Goal: Information Seeking & Learning: Learn about a topic

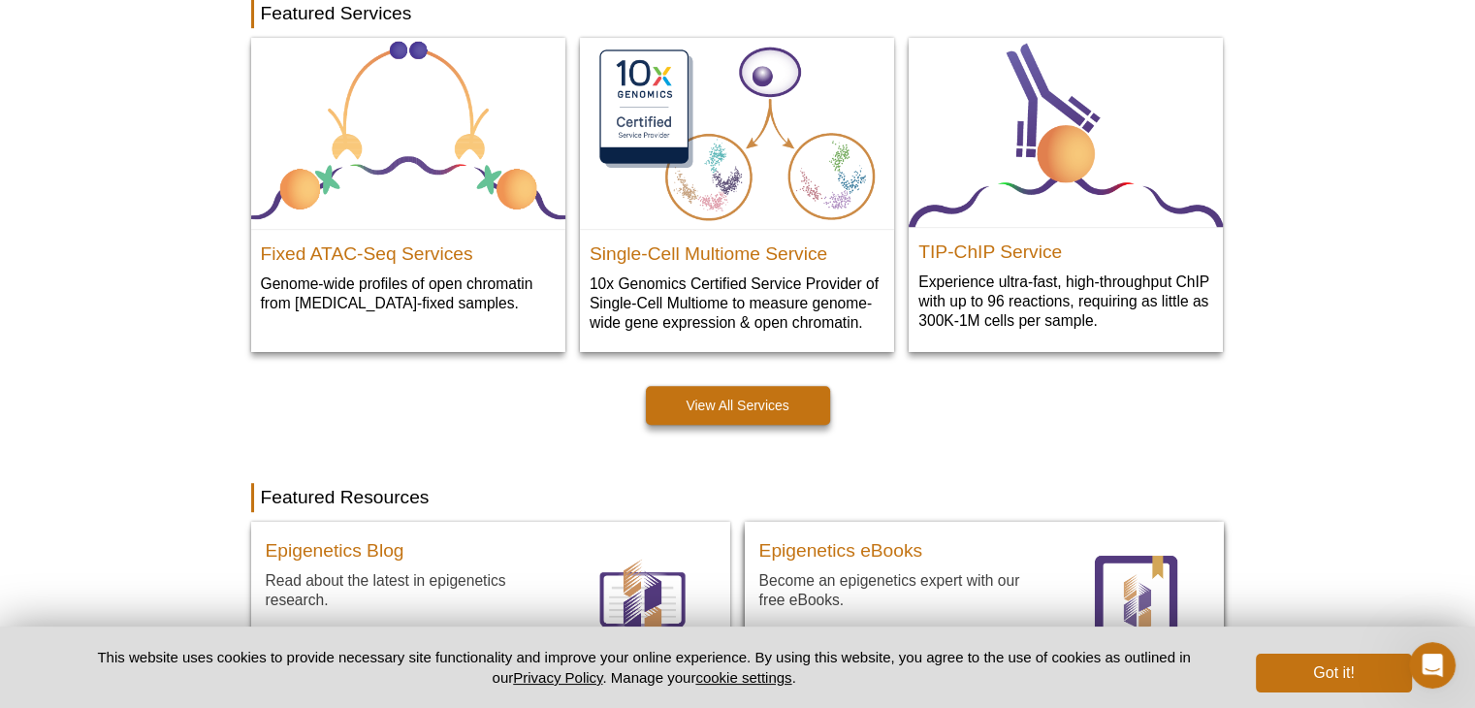
scroll to position [1066, 0]
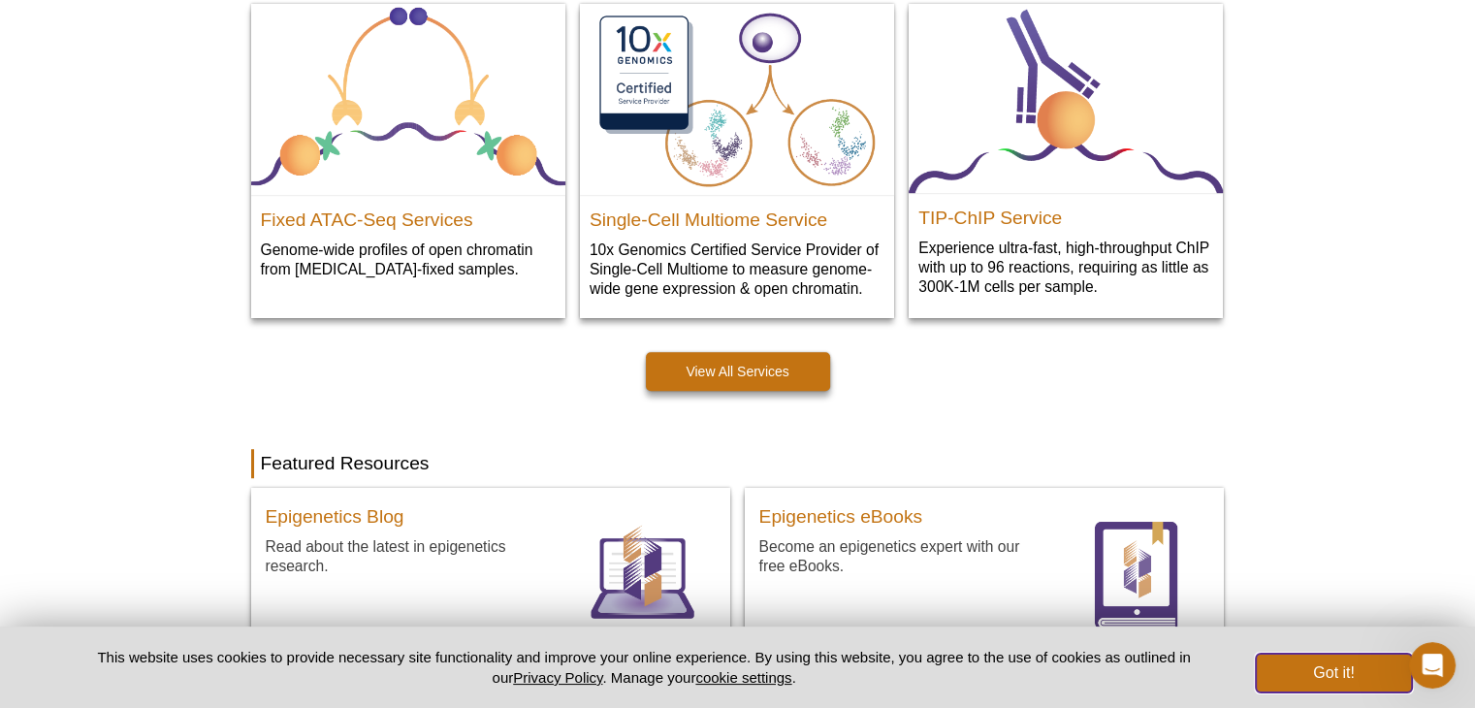
click at [1322, 670] on button "Got it!" at bounding box center [1333, 672] width 155 height 39
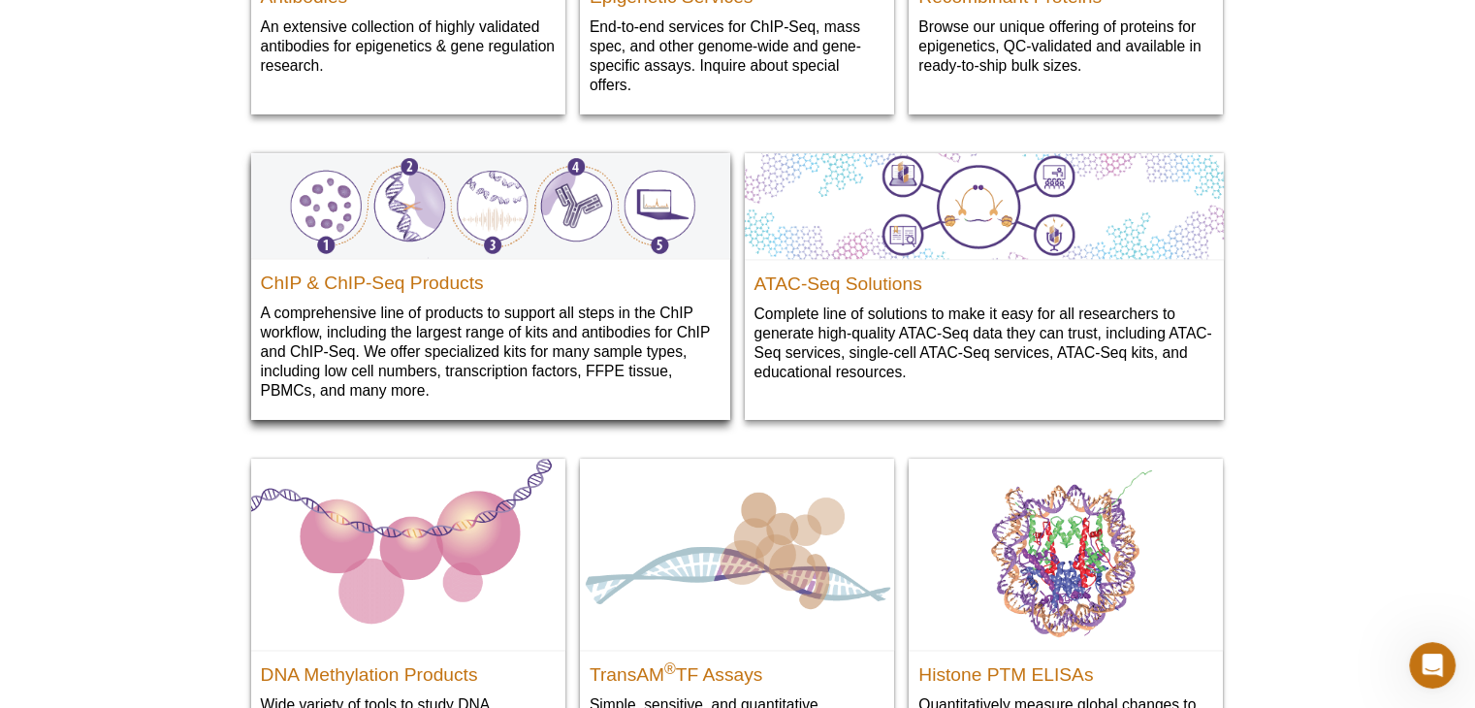
scroll to position [2327, 0]
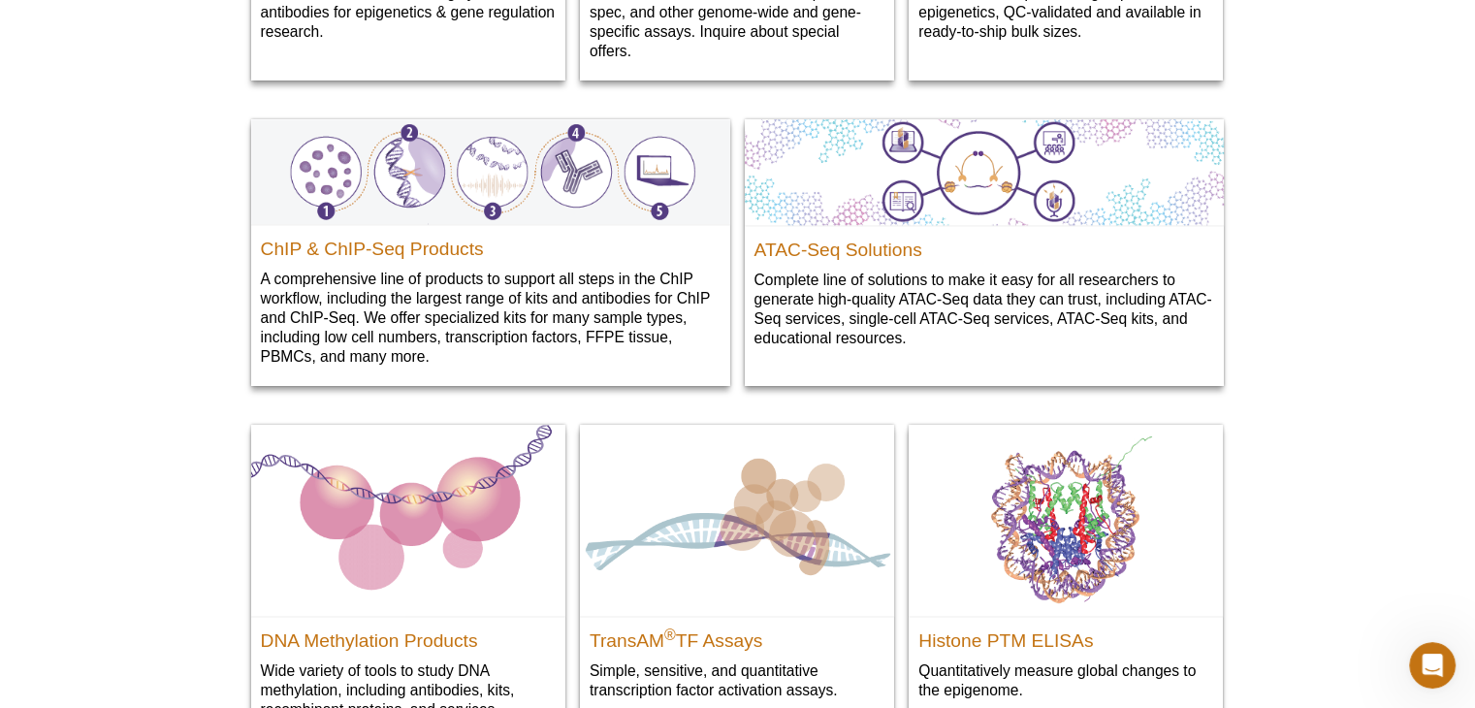
drag, startPoint x: 463, startPoint y: 52, endPoint x: 1313, endPoint y: 150, distance: 854.9
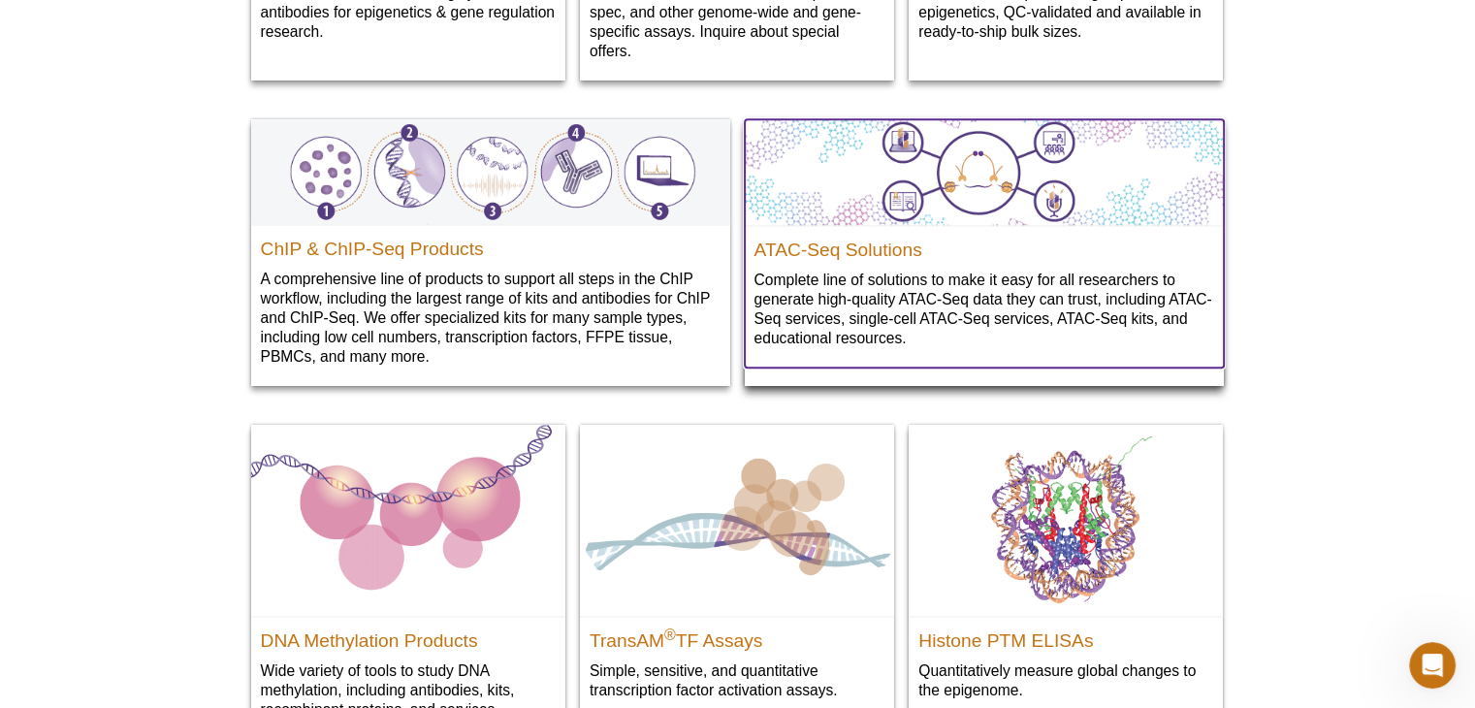
click at [1063, 264] on div "ATAC-Seq Solutions Complete line of solutions to make it easy for all researche…" at bounding box center [984, 296] width 479 height 143
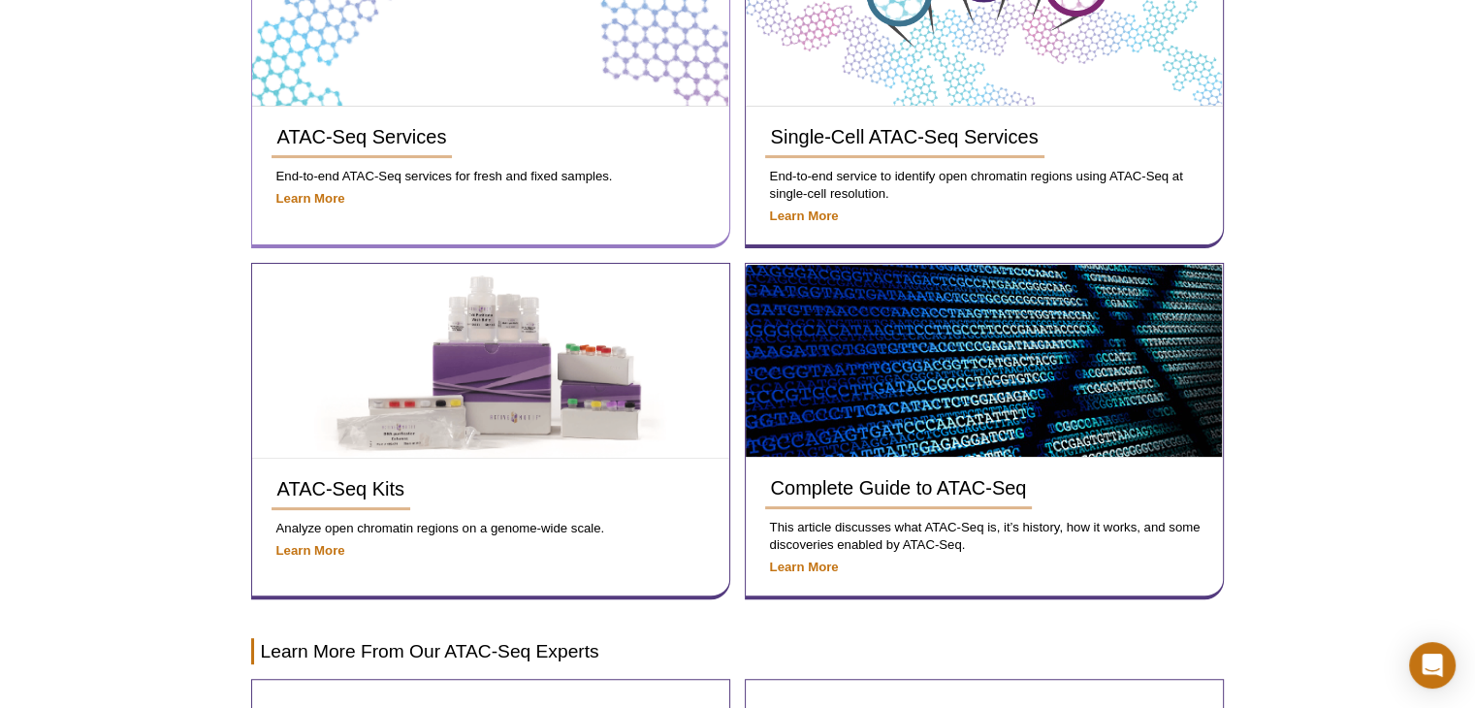
scroll to position [730, 0]
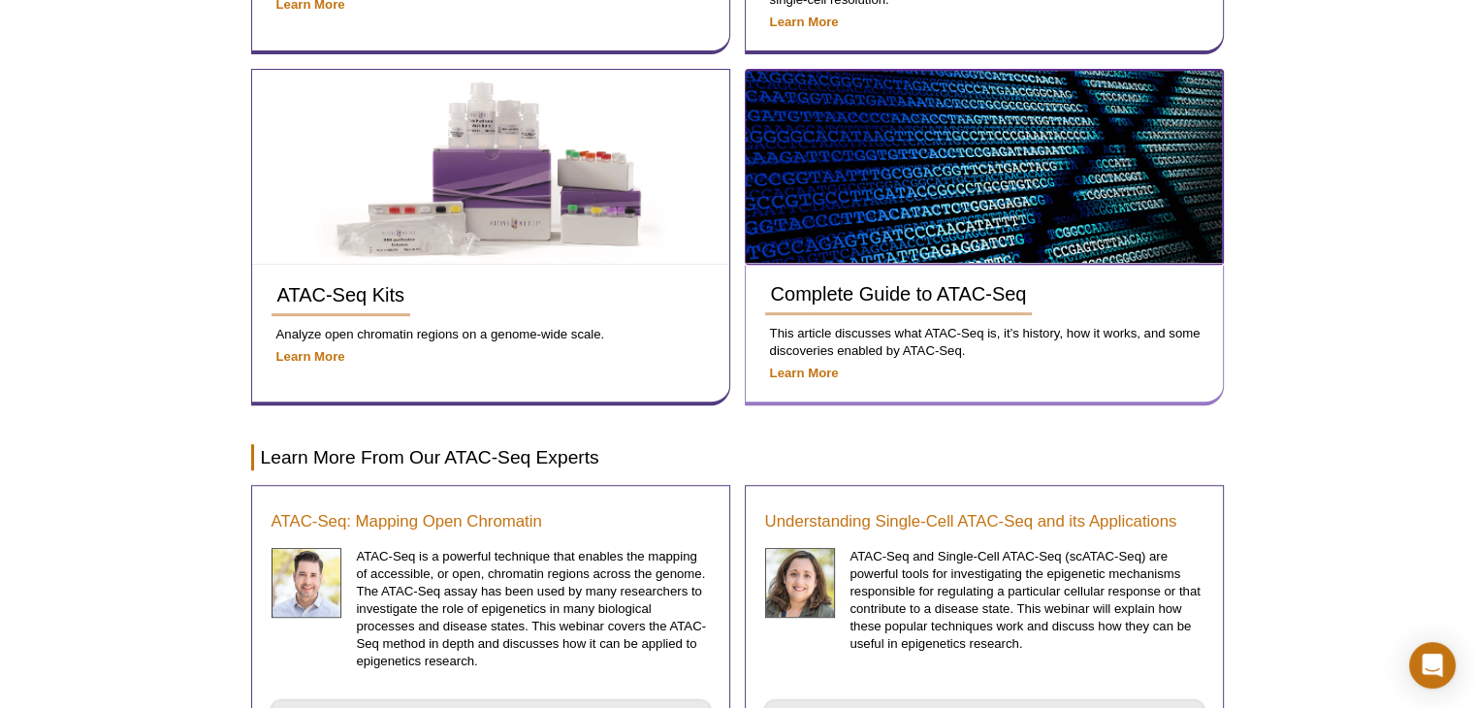
click at [947, 182] on img at bounding box center [984, 167] width 476 height 193
click at [835, 179] on img at bounding box center [984, 167] width 476 height 193
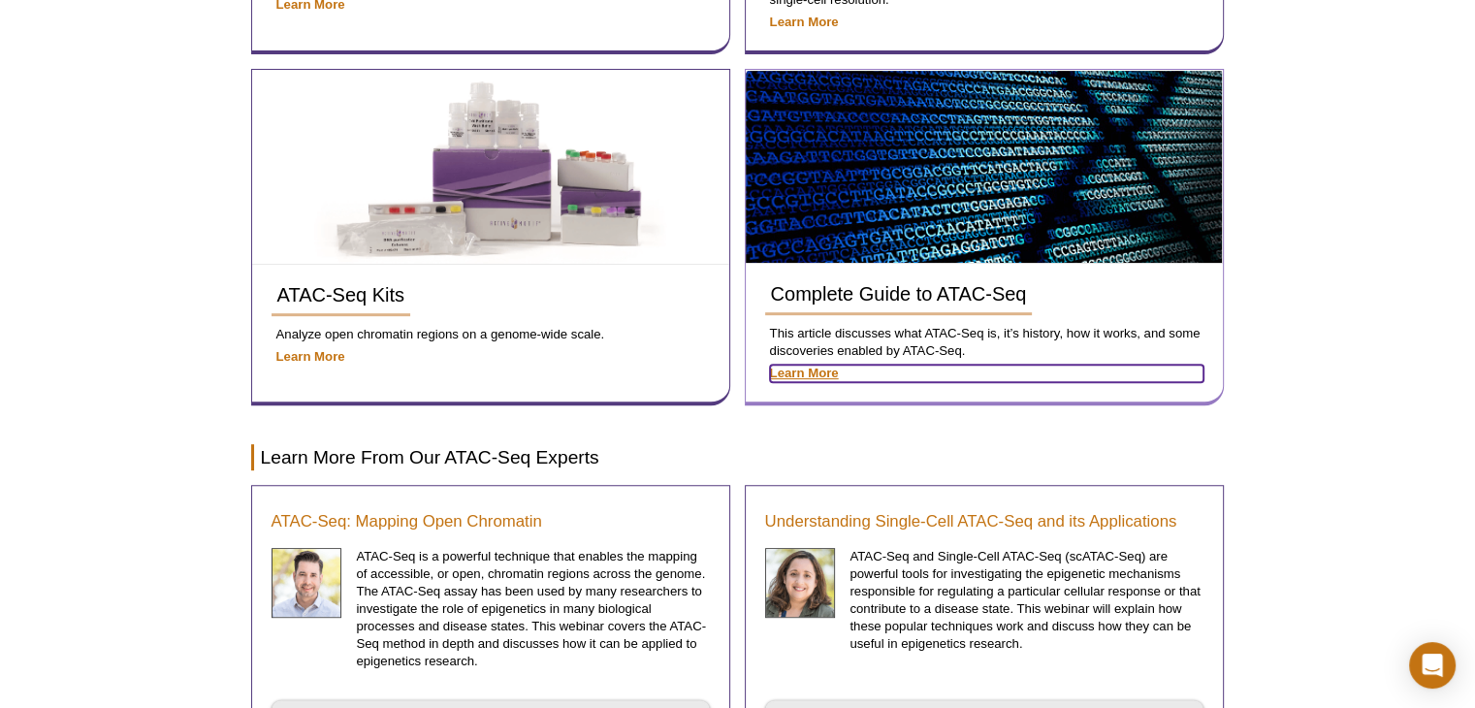
click at [790, 369] on strong "Learn More" at bounding box center [804, 373] width 69 height 15
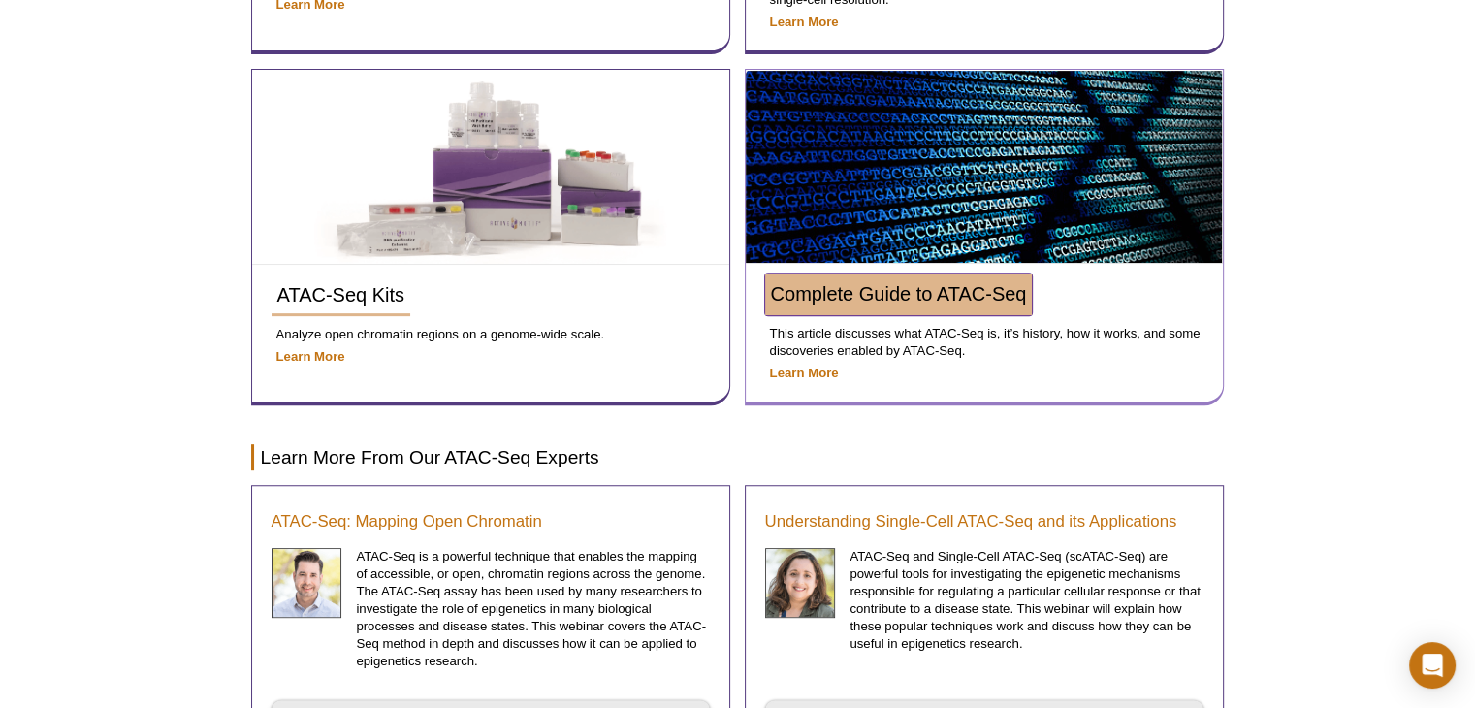
click at [890, 292] on span "Complete Guide to ATAC-Seq" at bounding box center [899, 293] width 256 height 21
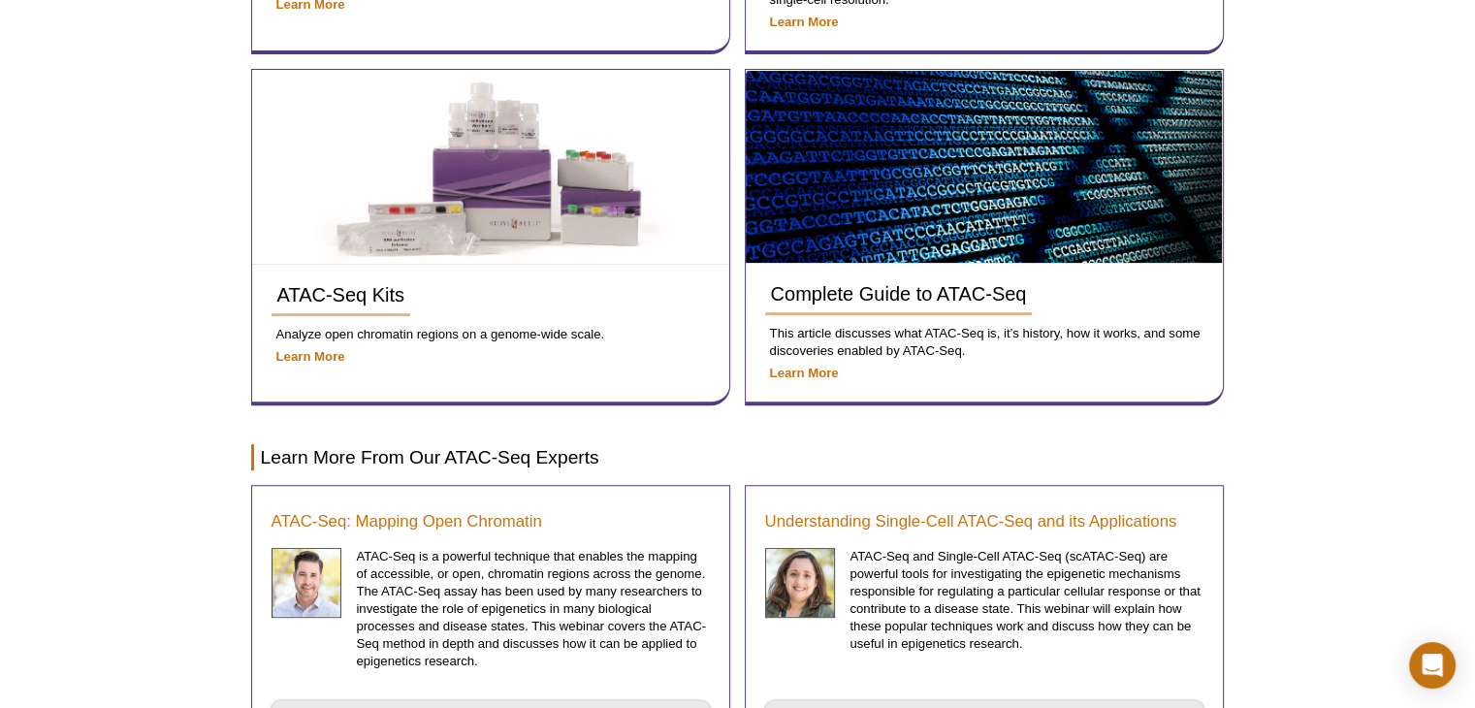
click at [1349, 279] on div "Active Motif Logo Enabling Epigenetics Research 0 Search Skip to content Active…" at bounding box center [737, 134] width 1475 height 1728
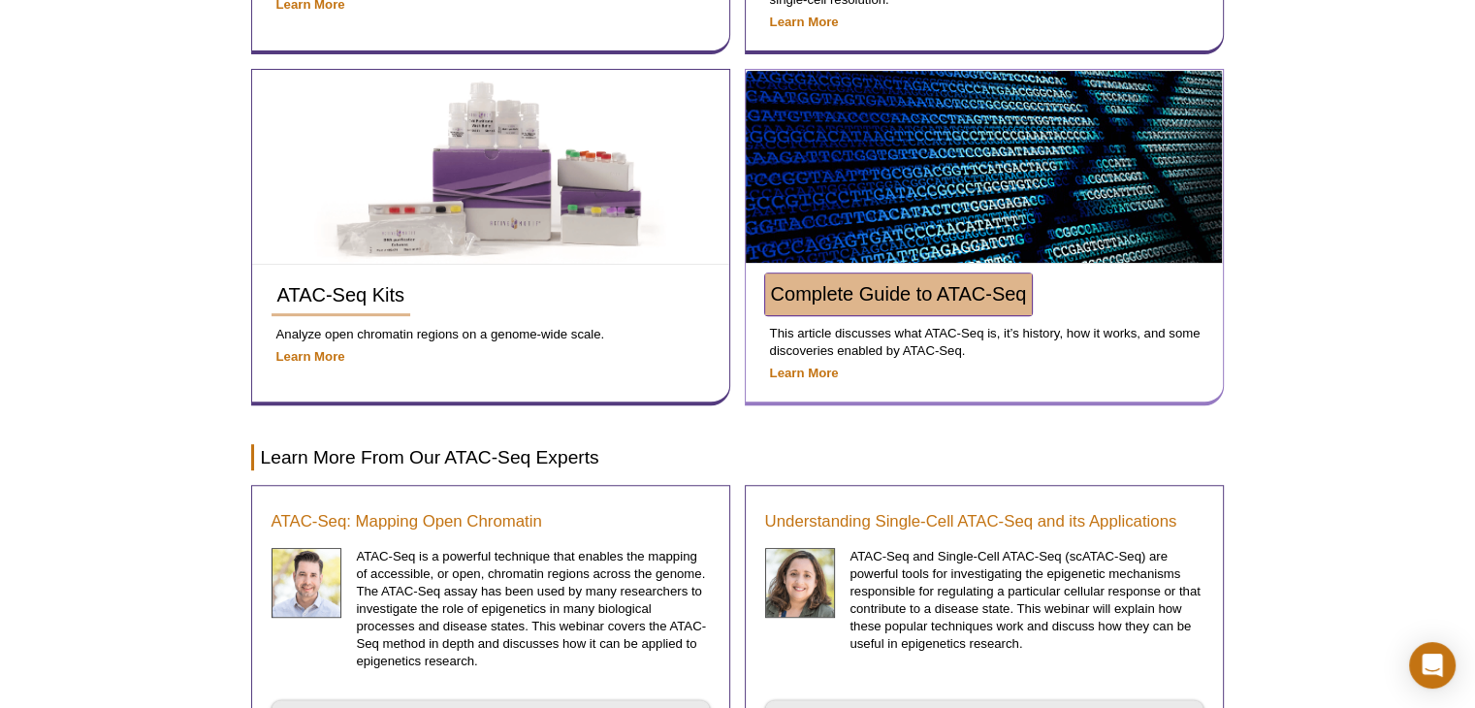
click at [896, 289] on span "Complete Guide to ATAC-Seq" at bounding box center [899, 293] width 256 height 21
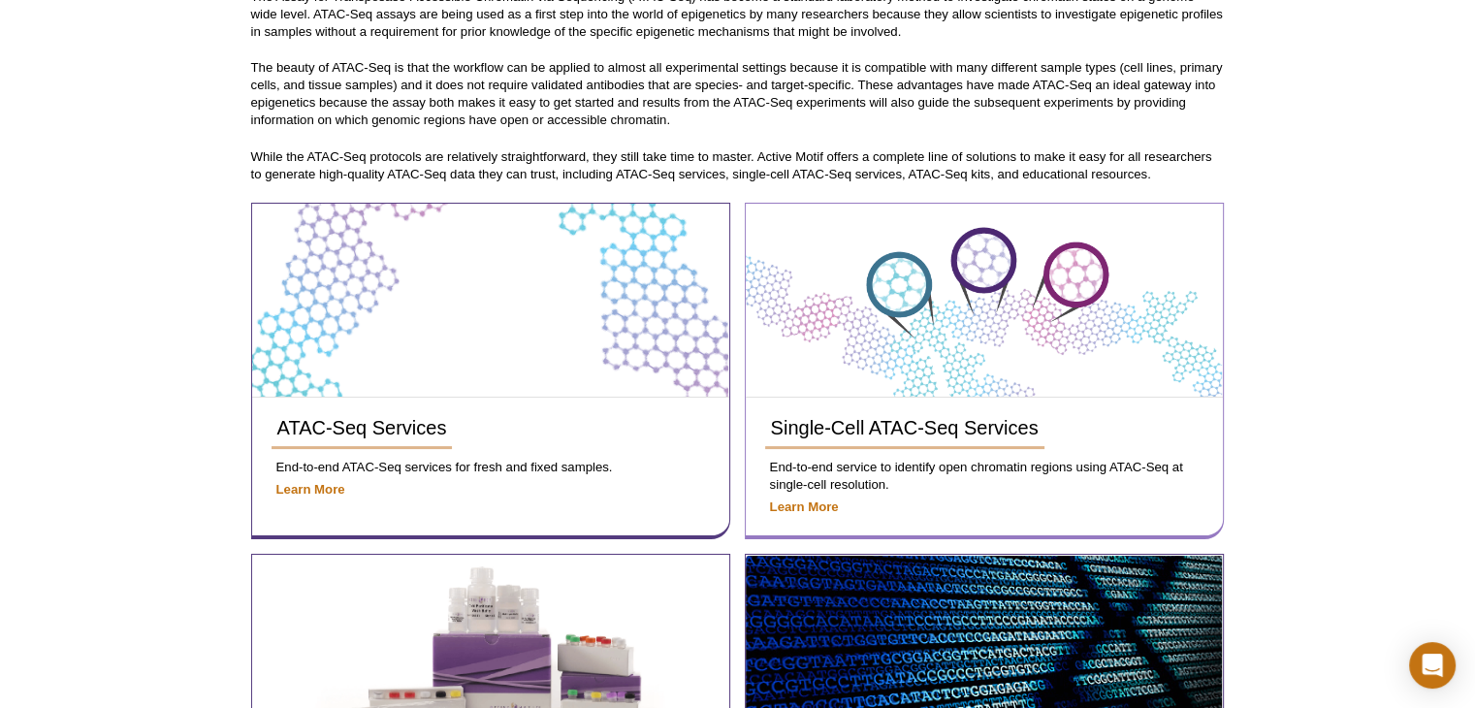
scroll to position [0, 0]
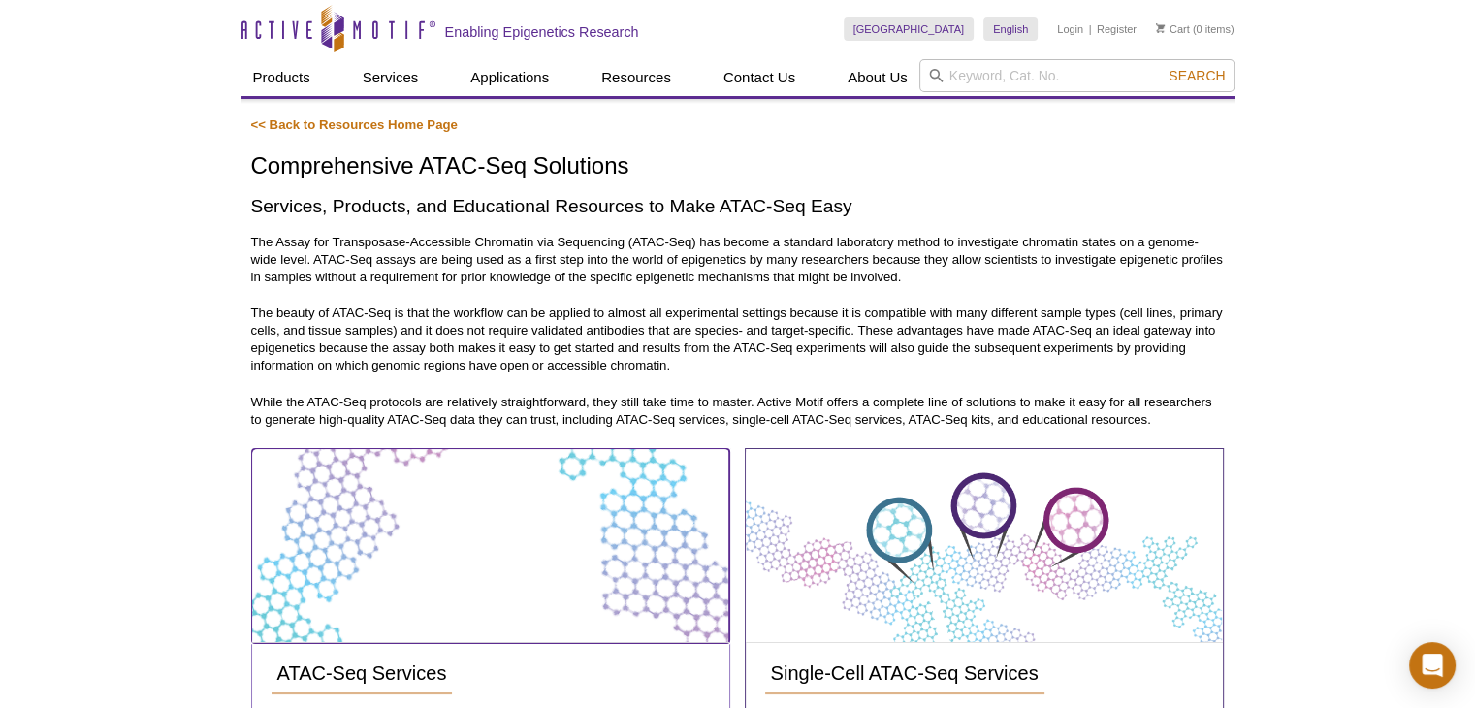
click at [392, 524] on img at bounding box center [490, 545] width 476 height 193
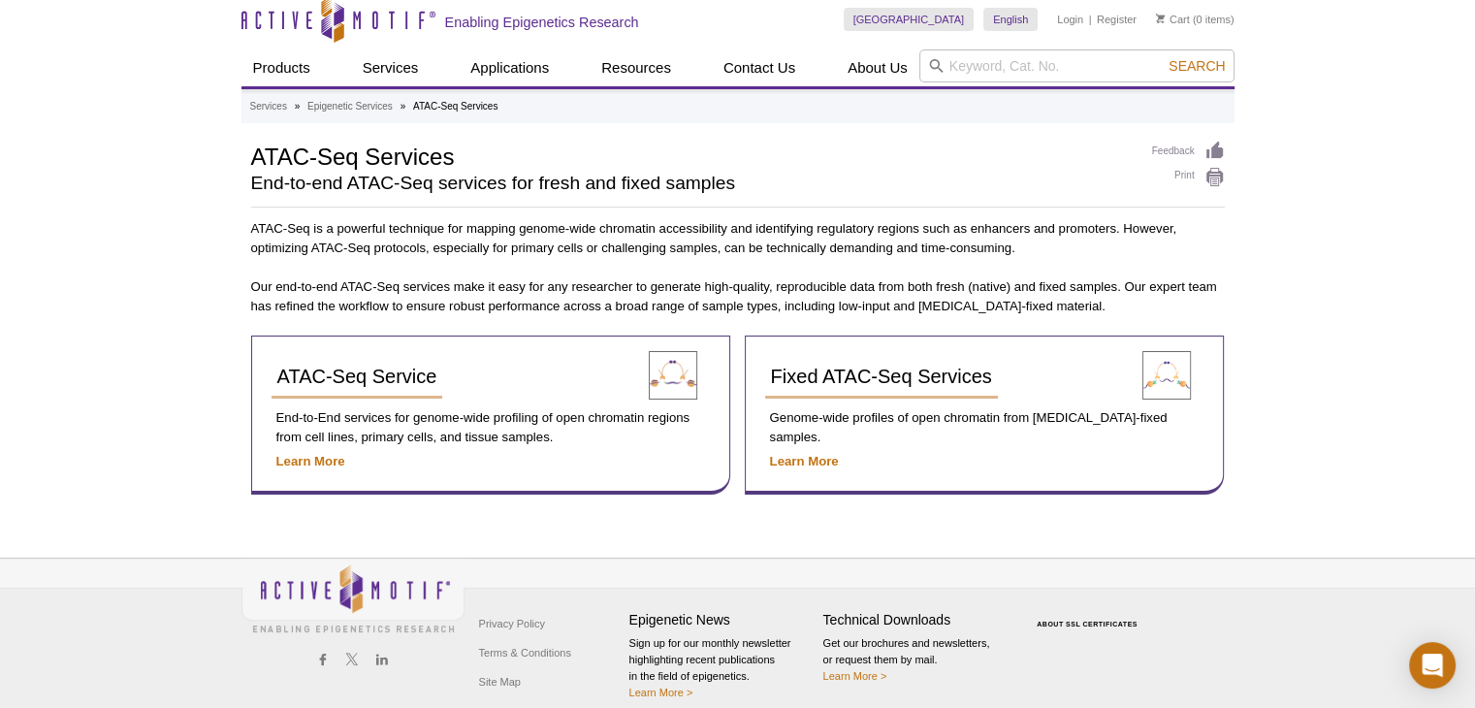
scroll to position [27, 0]
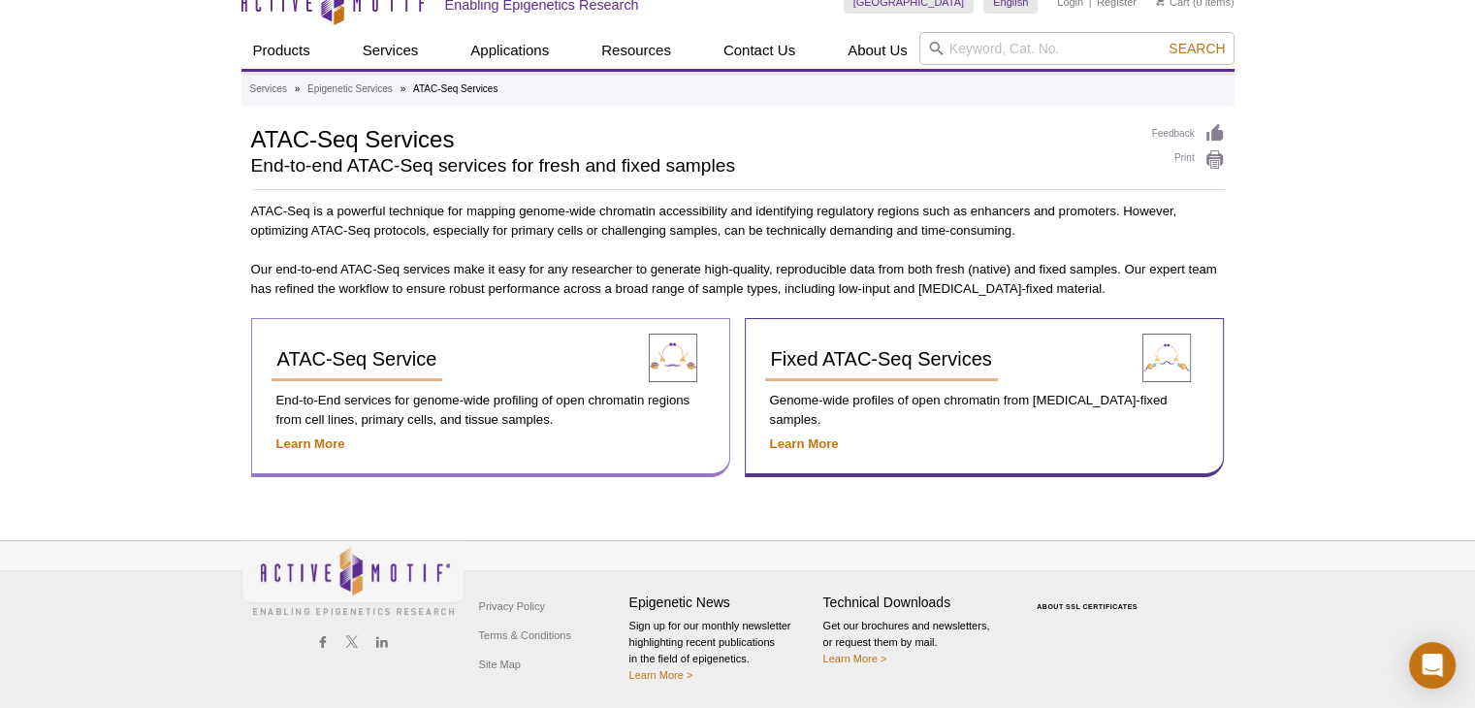
click at [469, 408] on p "End-to-End services for genome-wide profiling of open chromatin regions from ce…" at bounding box center [490, 410] width 438 height 39
click at [297, 439] on strong "Learn More" at bounding box center [310, 443] width 69 height 15
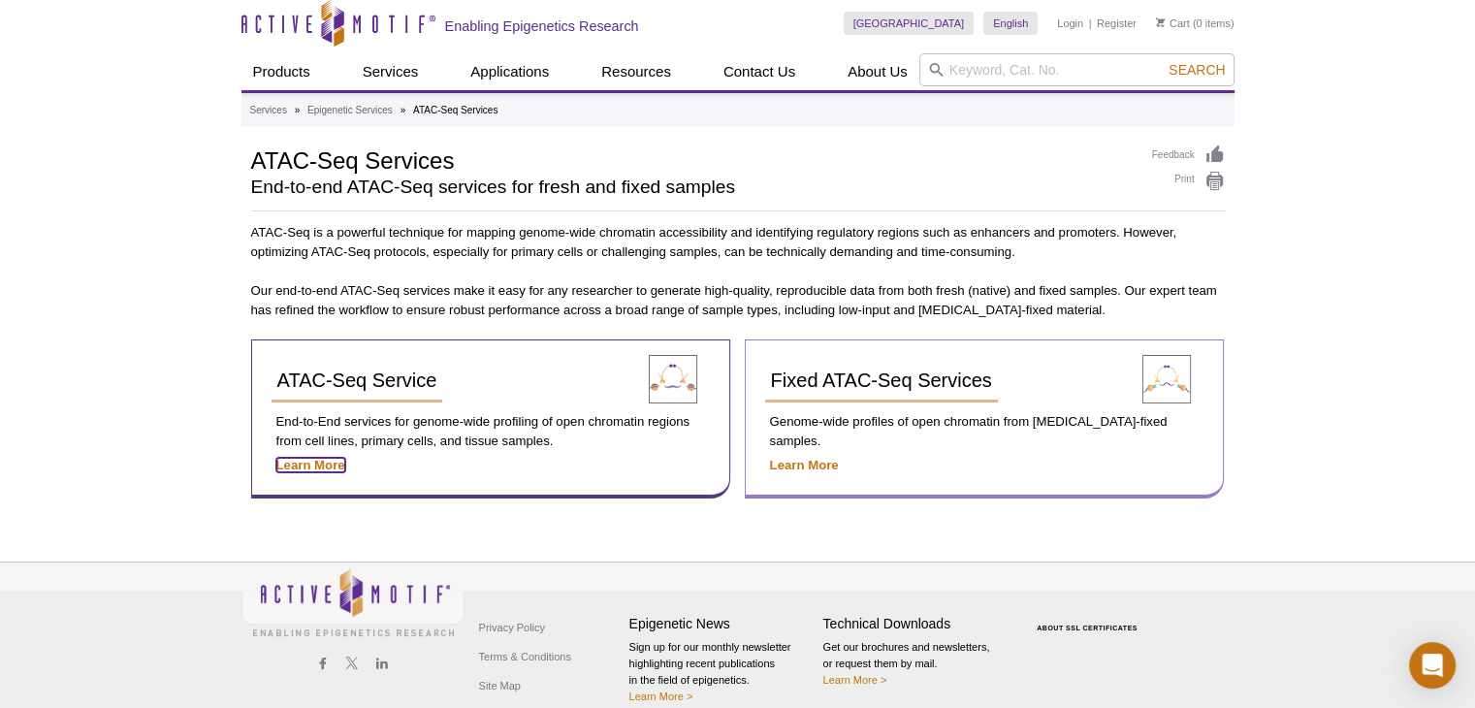
scroll to position [0, 0]
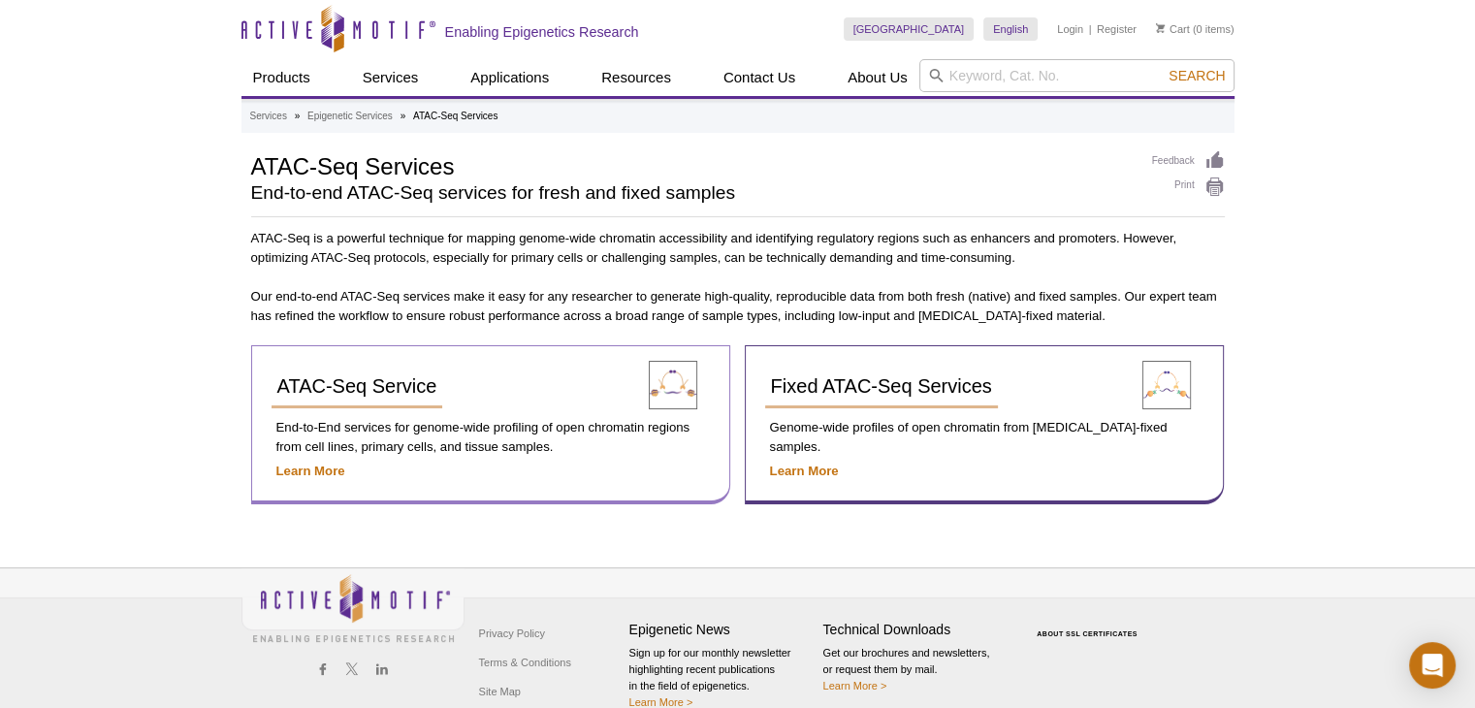
click at [465, 415] on div "ATAC-Seq Service" at bounding box center [447, 394] width 353 height 57
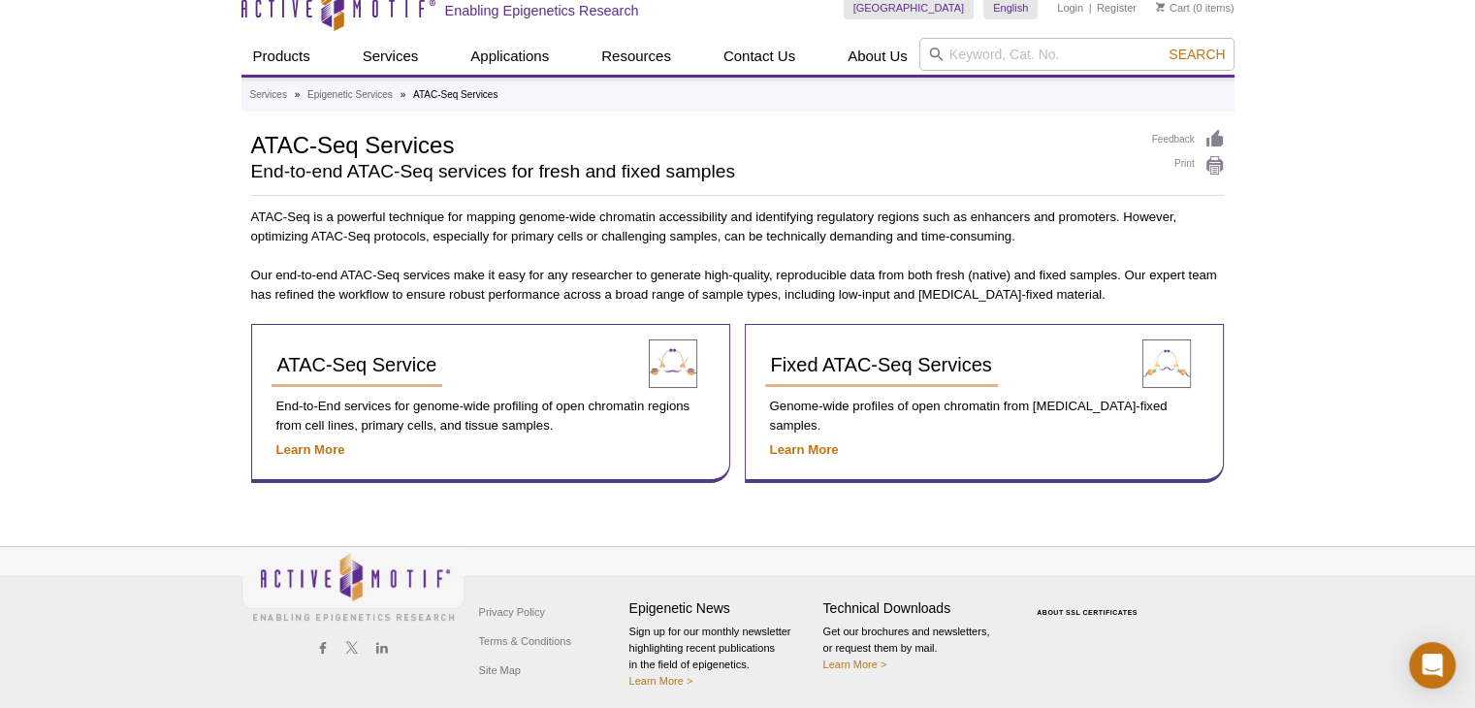
scroll to position [27, 0]
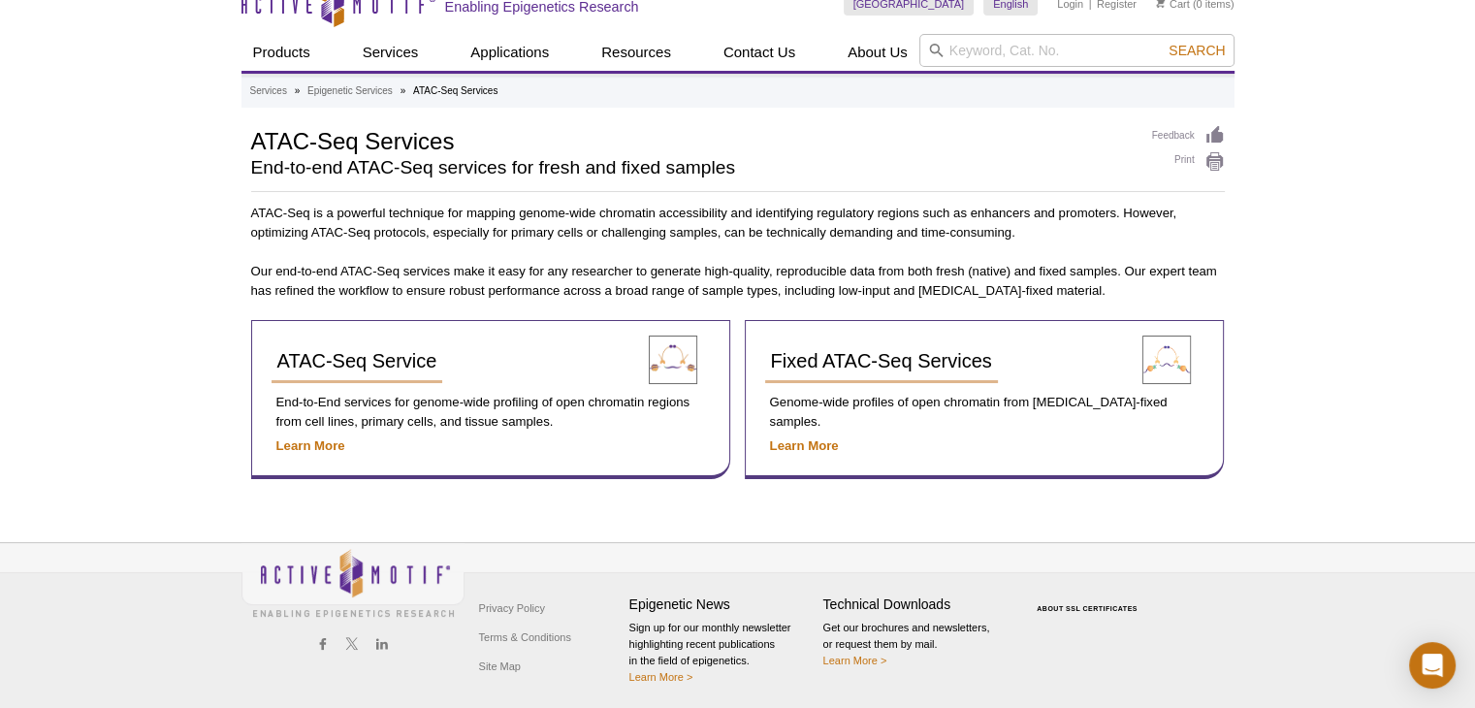
scroll to position [27, 0]
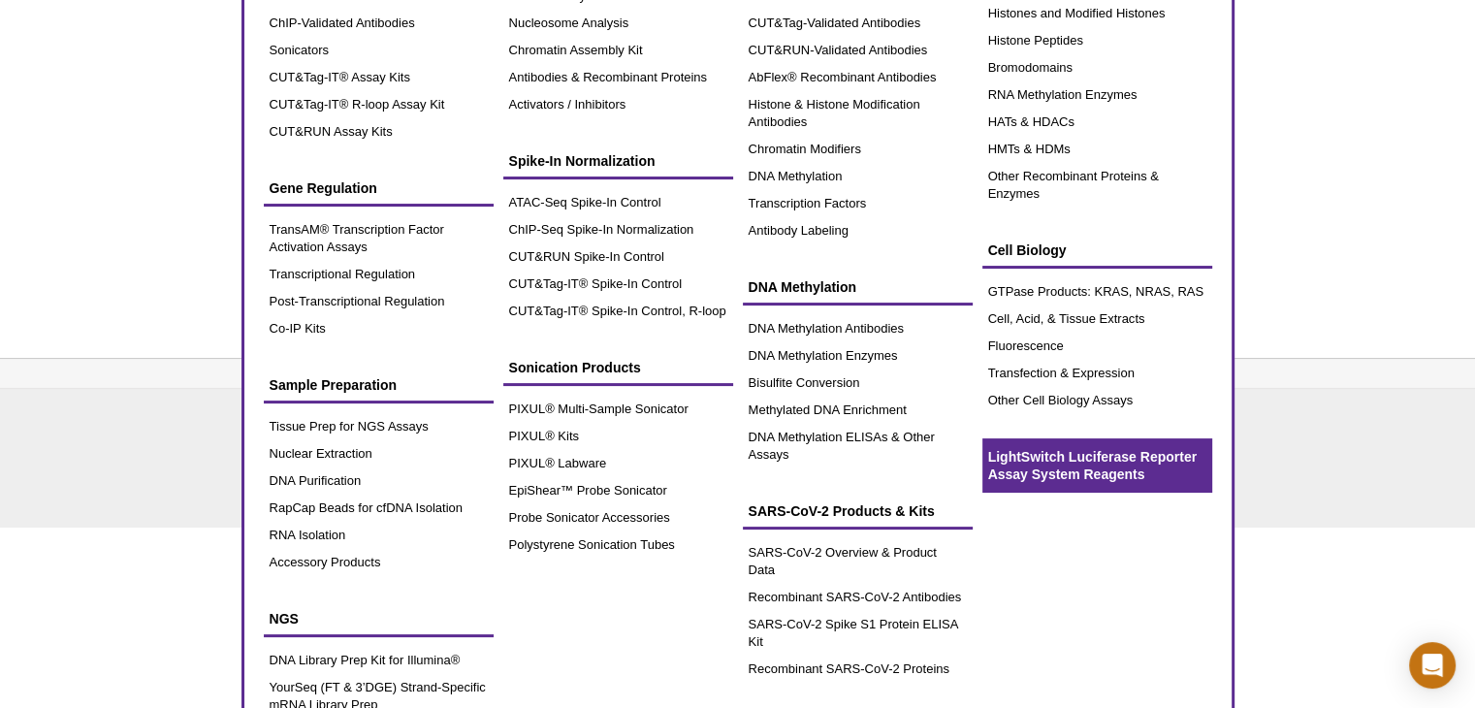
scroll to position [241, 0]
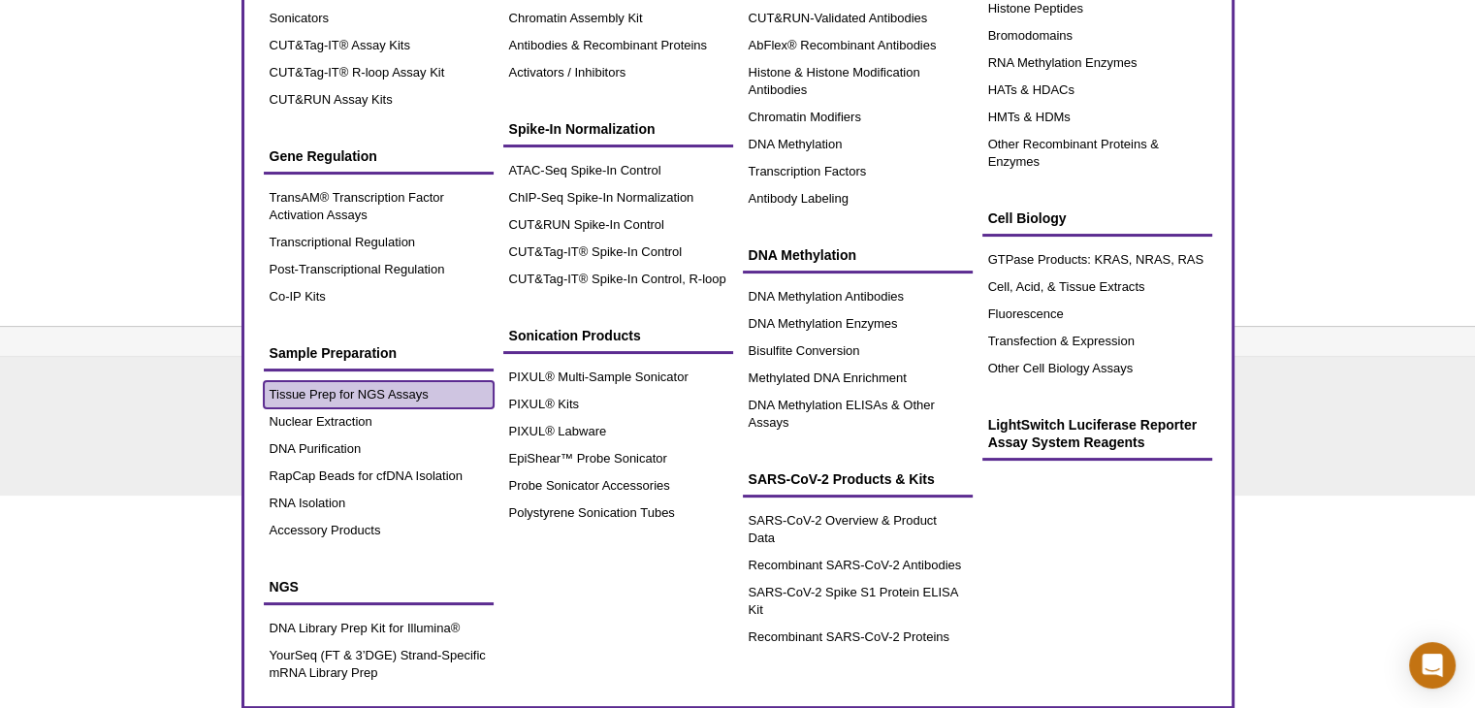
click at [310, 390] on link "Tissue Prep for NGS Assays" at bounding box center [379, 394] width 230 height 27
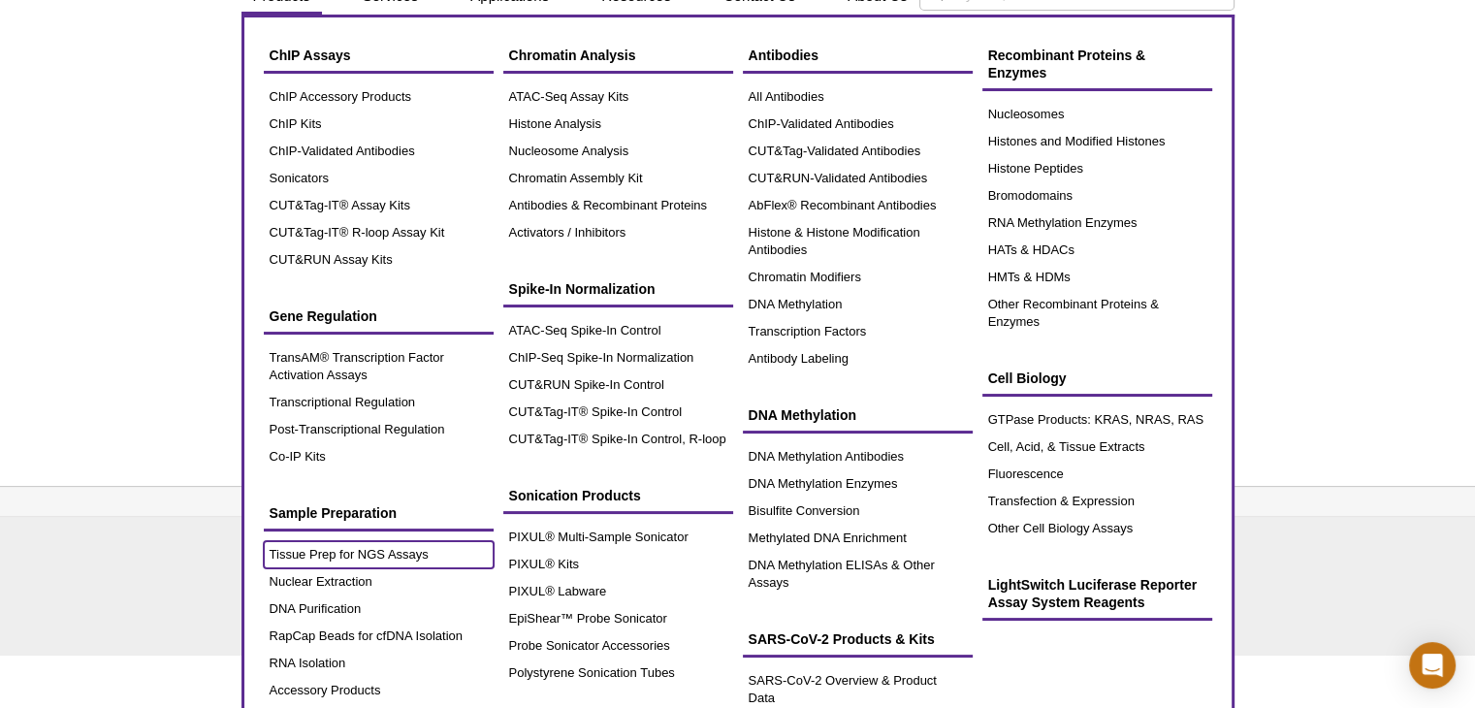
scroll to position [0, 0]
